Goal: Find specific page/section: Find specific page/section

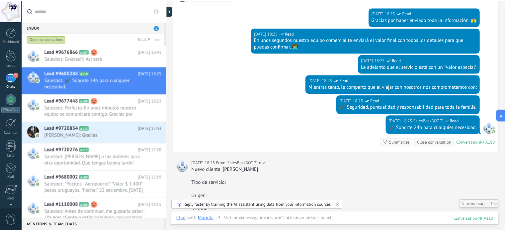
scroll to position [1223, 0]
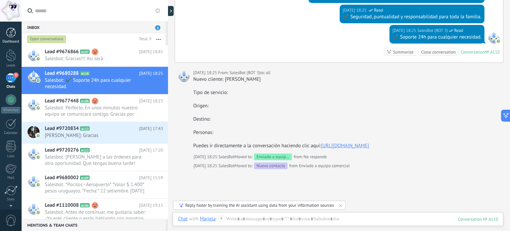
click at [9, 34] on div at bounding box center [11, 33] width 10 height 10
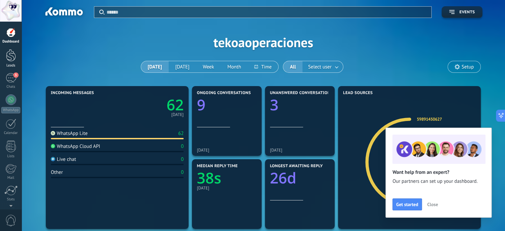
click at [12, 56] on div at bounding box center [11, 55] width 10 height 12
